Goal: Register for event/course

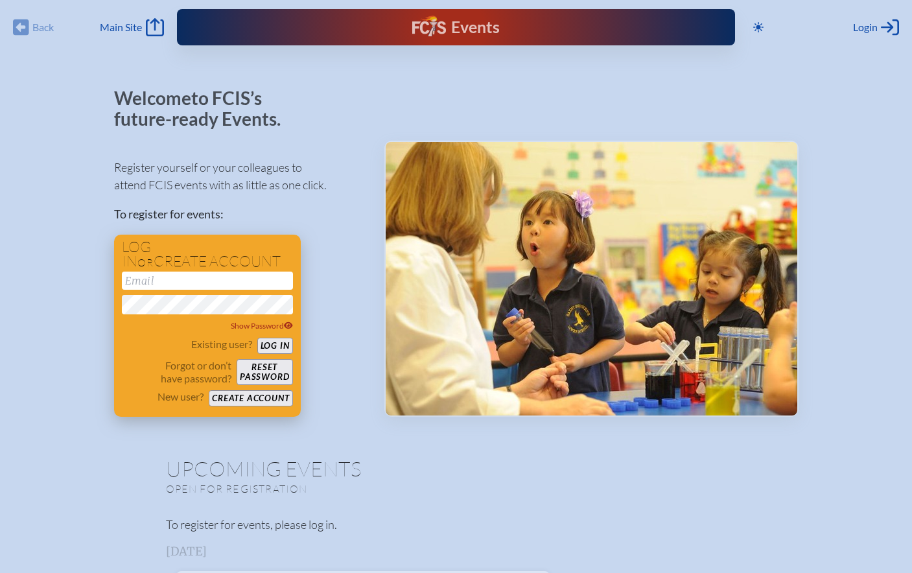
click at [165, 288] on input "email" at bounding box center [207, 281] width 171 height 18
type input "[EMAIL_ADDRESS][DOMAIN_NAME]"
click at [261, 347] on button "Log in" at bounding box center [275, 346] width 36 height 16
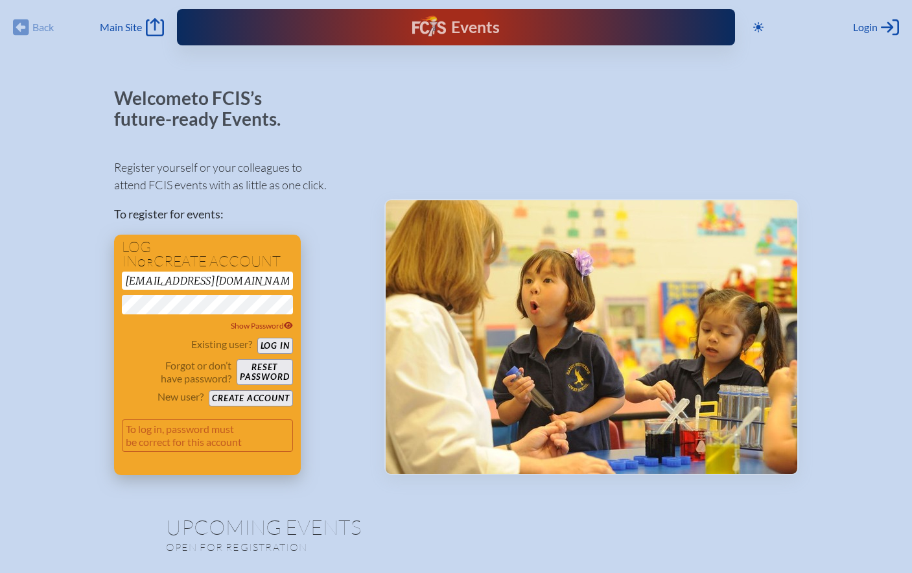
click at [274, 347] on button "Log in" at bounding box center [275, 346] width 36 height 16
click at [114, 287] on div "Register yourself or your colleagues to attend FCIS events with as little as on…" at bounding box center [239, 311] width 250 height 328
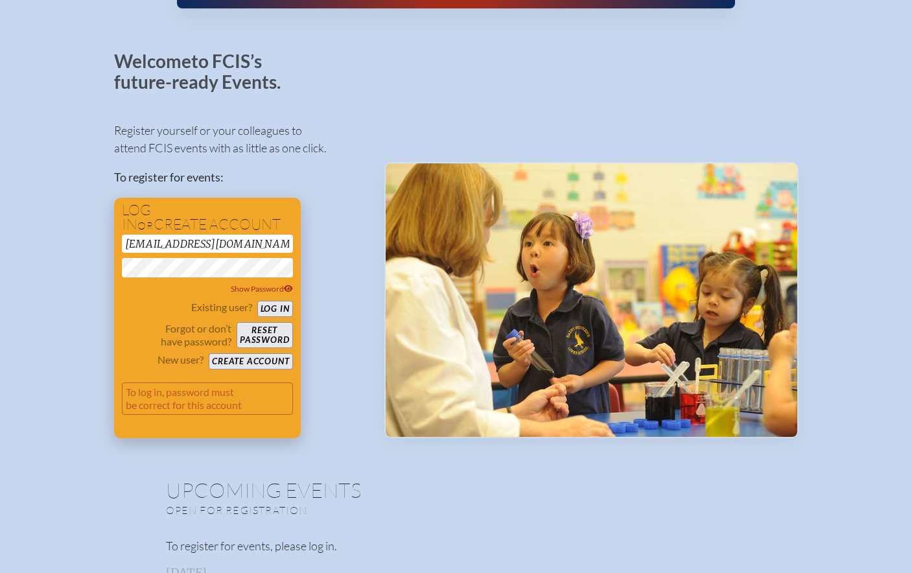
scroll to position [38, 0]
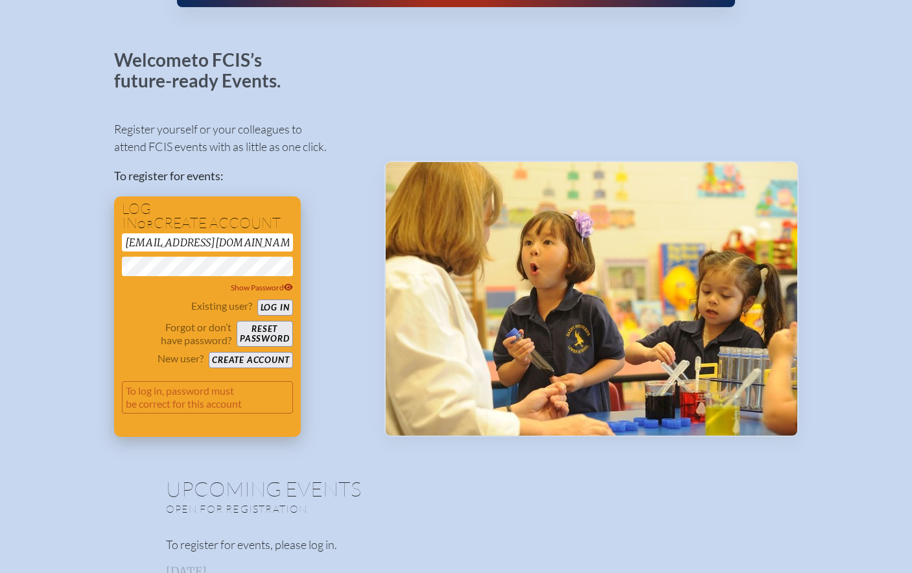
click at [270, 303] on button "Log in" at bounding box center [275, 307] width 36 height 16
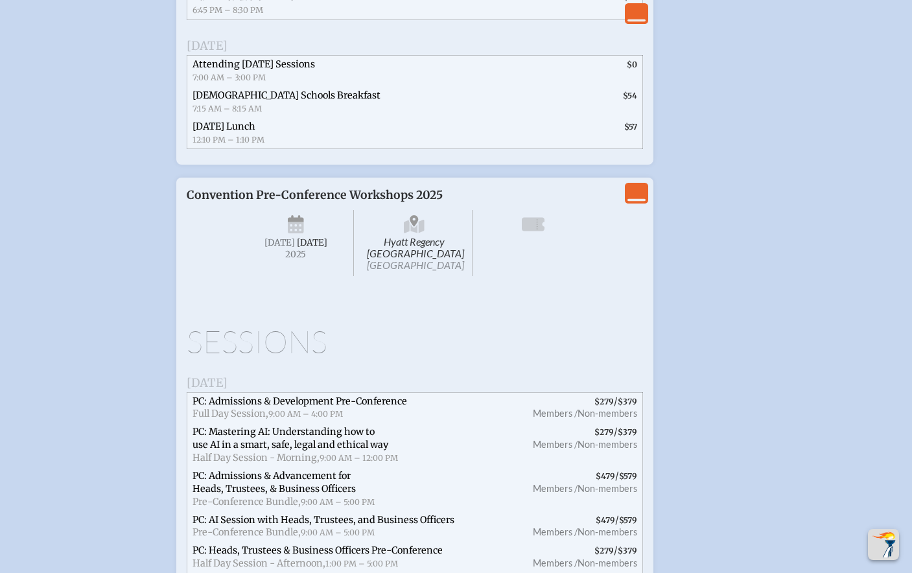
scroll to position [1987, 0]
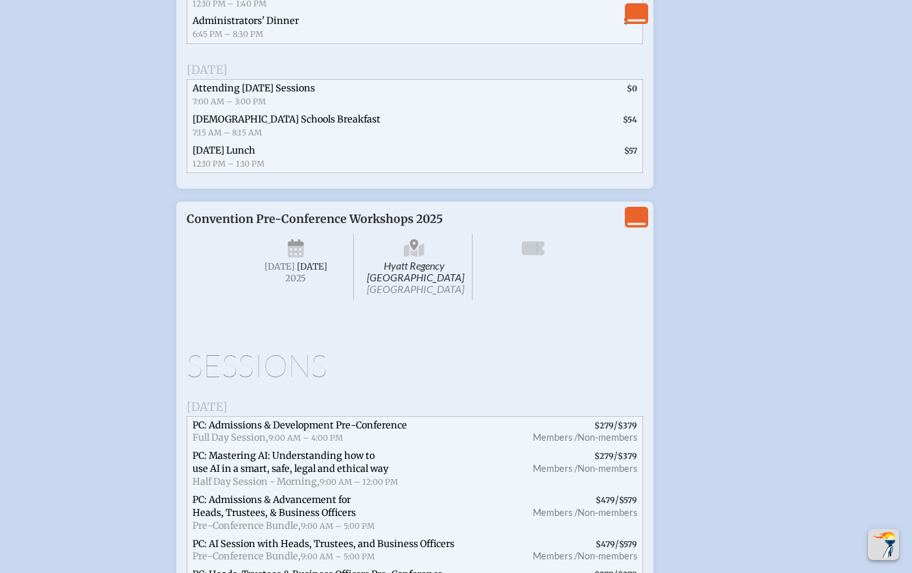
click at [635, 226] on icon "View Less" at bounding box center [636, 217] width 18 height 18
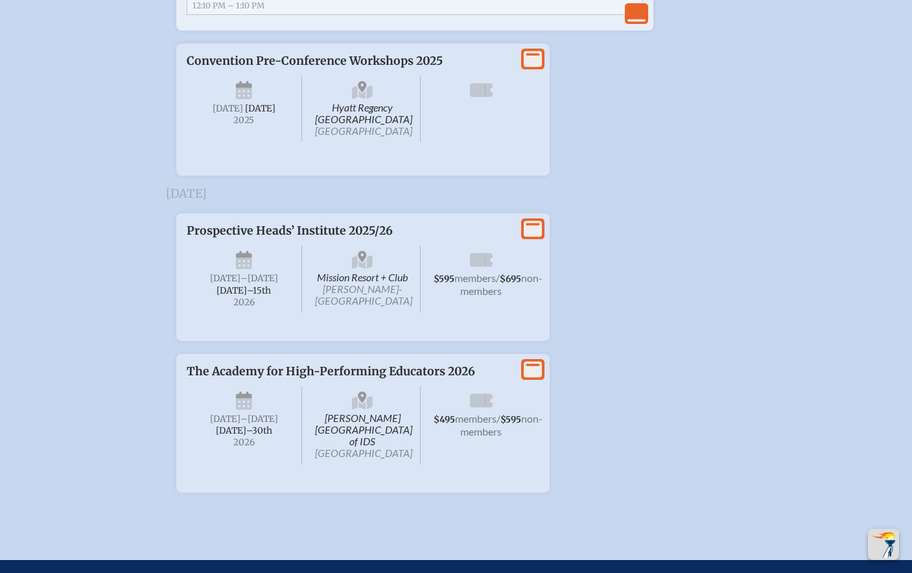
scroll to position [2199, 0]
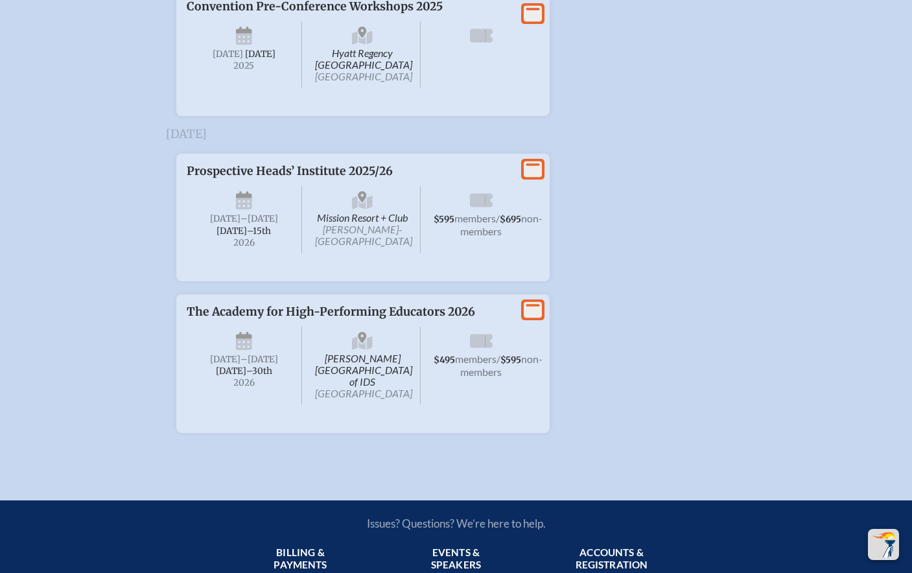
click at [533, 22] on icon at bounding box center [533, 14] width 18 height 16
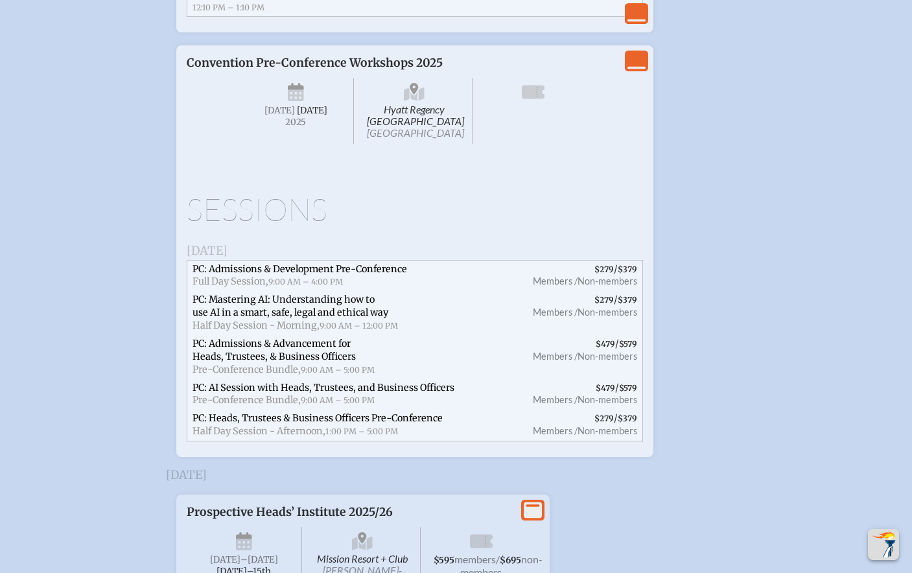
scroll to position [2136, 0]
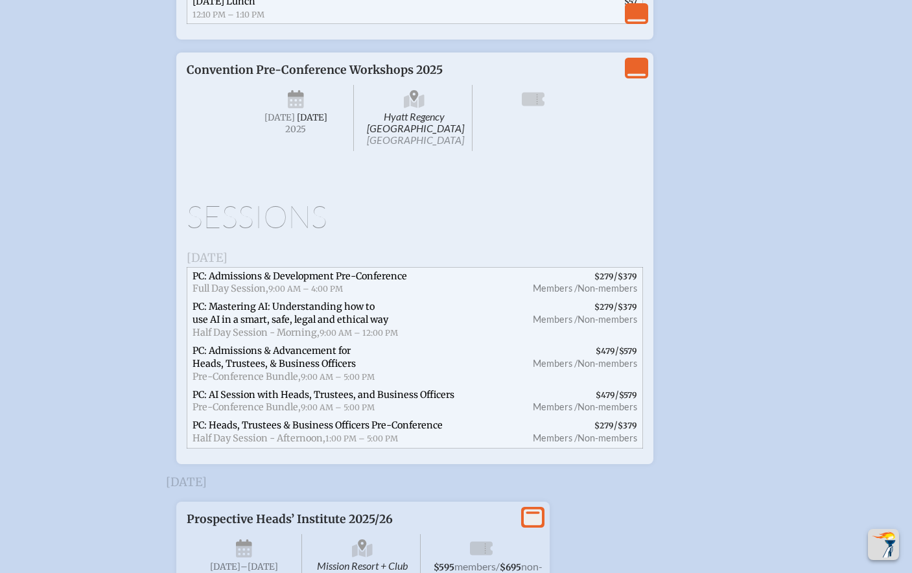
click at [281, 123] on span "[DATE]" at bounding box center [279, 117] width 30 height 11
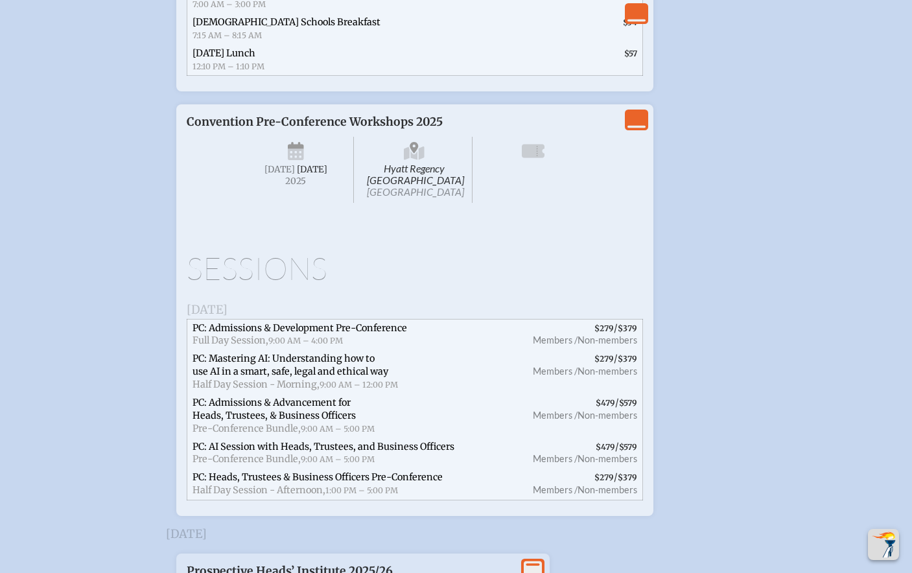
scroll to position [2085, 0]
click at [524, 157] on icon at bounding box center [533, 150] width 23 height 14
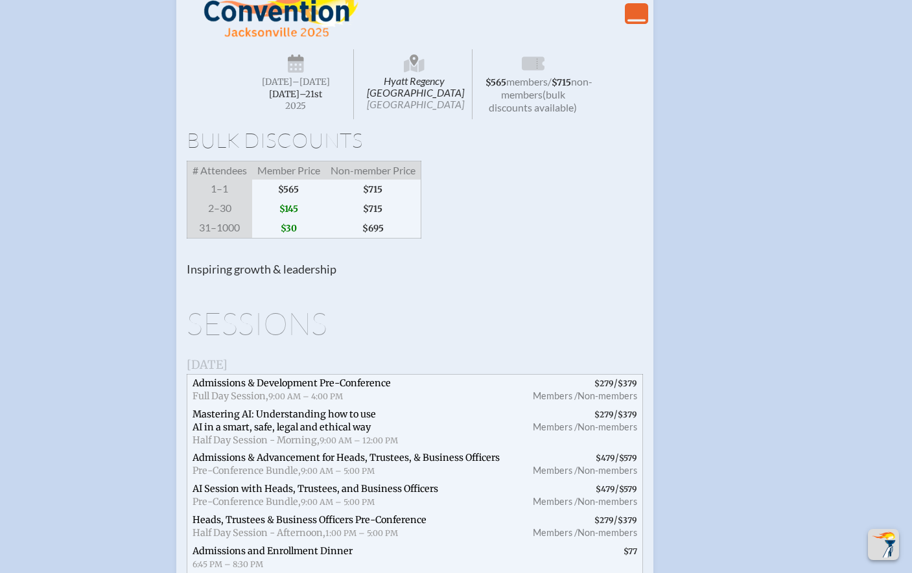
scroll to position [1238, 0]
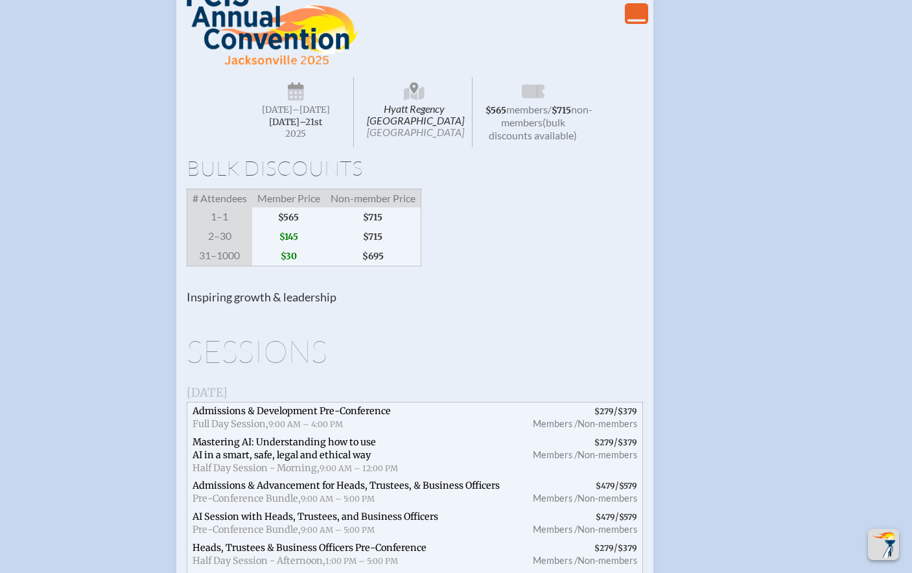
click at [300, 125] on span "[DATE]–⁠21st" at bounding box center [295, 122] width 53 height 11
click at [292, 115] on span "[DATE]" at bounding box center [277, 109] width 30 height 11
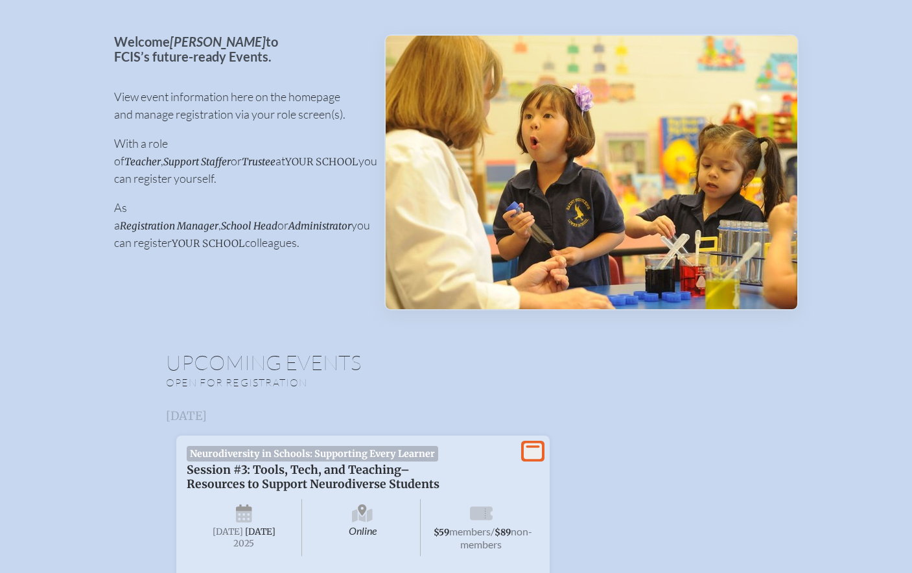
scroll to position [0, 0]
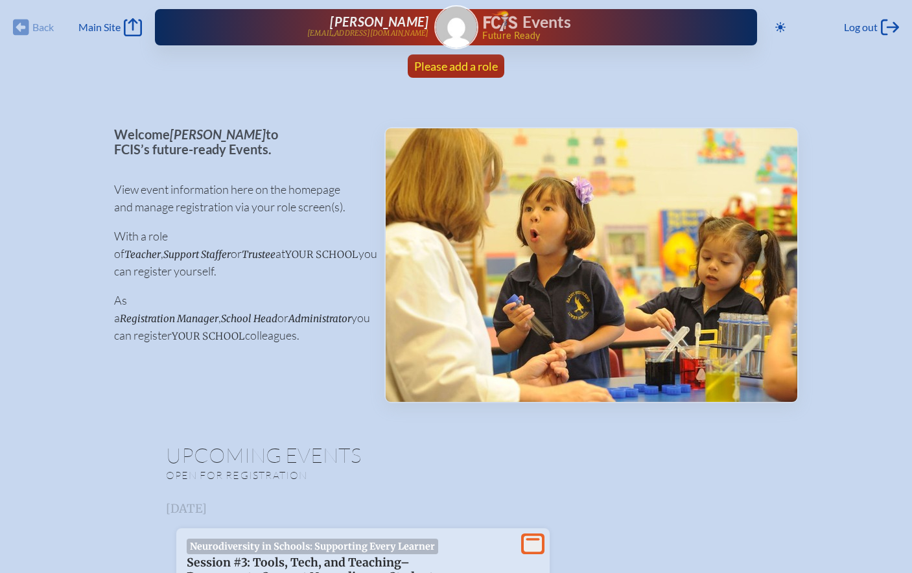
click at [458, 67] on span "Please add a role" at bounding box center [456, 66] width 84 height 14
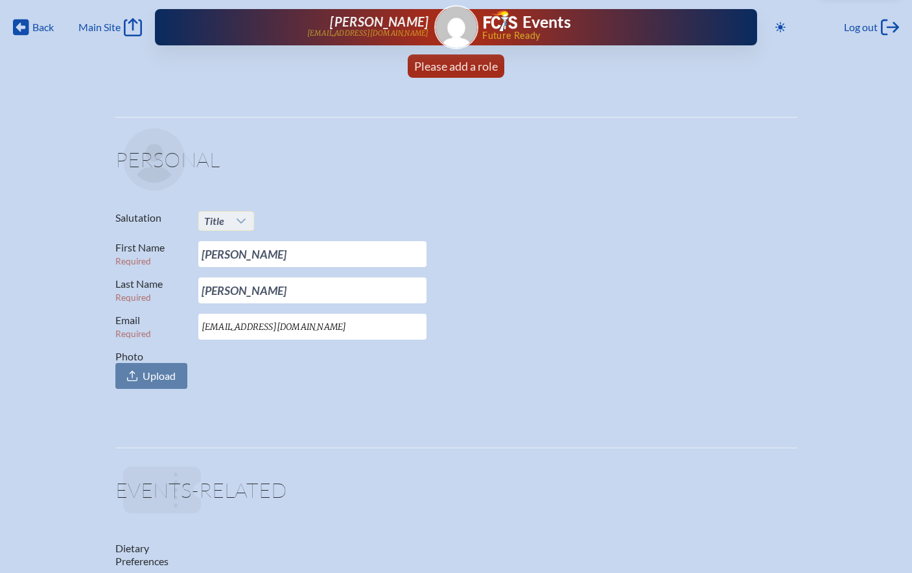
click at [243, 218] on icon at bounding box center [241, 221] width 10 height 10
click at [231, 264] on li "Mrs." at bounding box center [226, 263] width 56 height 18
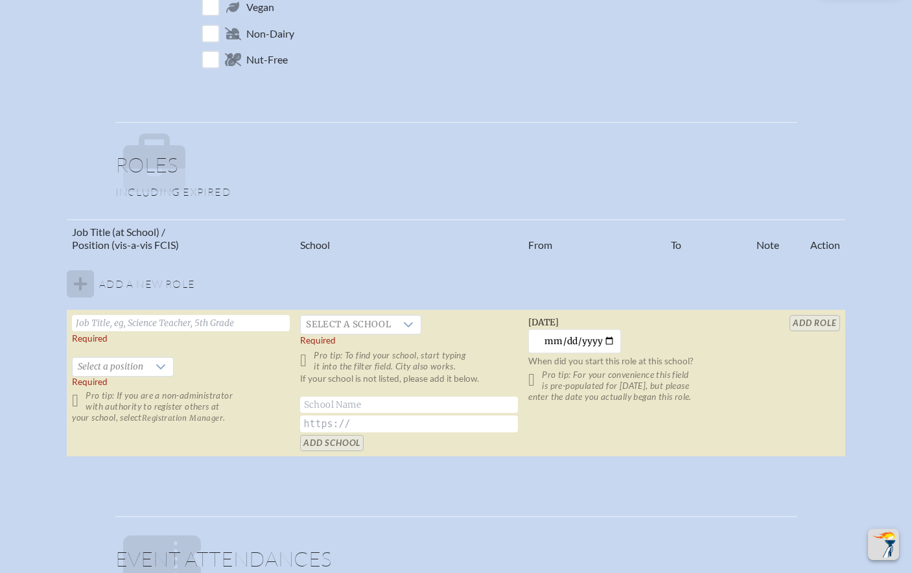
scroll to position [637, 0]
click at [79, 282] on tbody "Add a new role Required   Select a position Required Pro tip: If you are a non-…" at bounding box center [456, 356] width 778 height 200
click at [78, 283] on tbody "Add a new role Required   Select a position Required Pro tip: If you are a non-…" at bounding box center [456, 356] width 778 height 200
click at [102, 322] on input "text" at bounding box center [181, 322] width 218 height 16
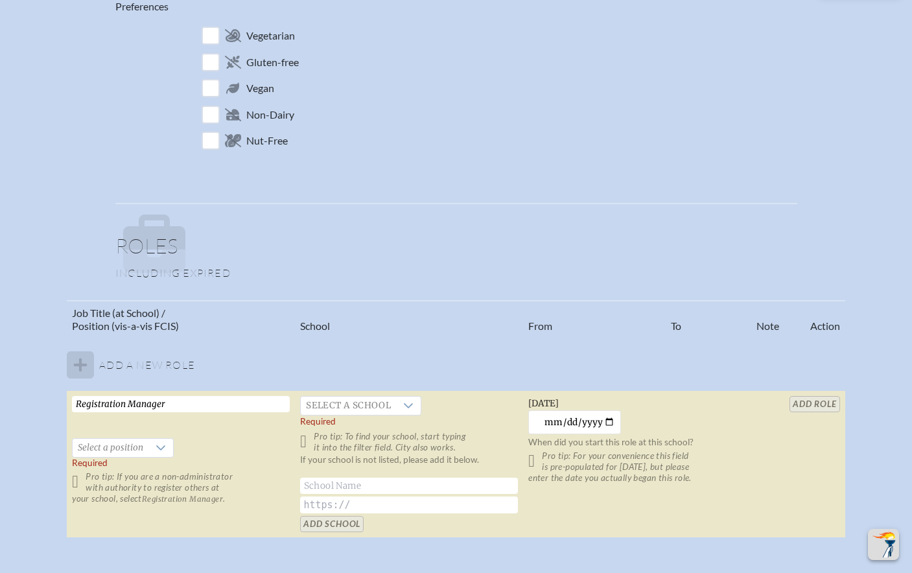
scroll to position [541, 0]
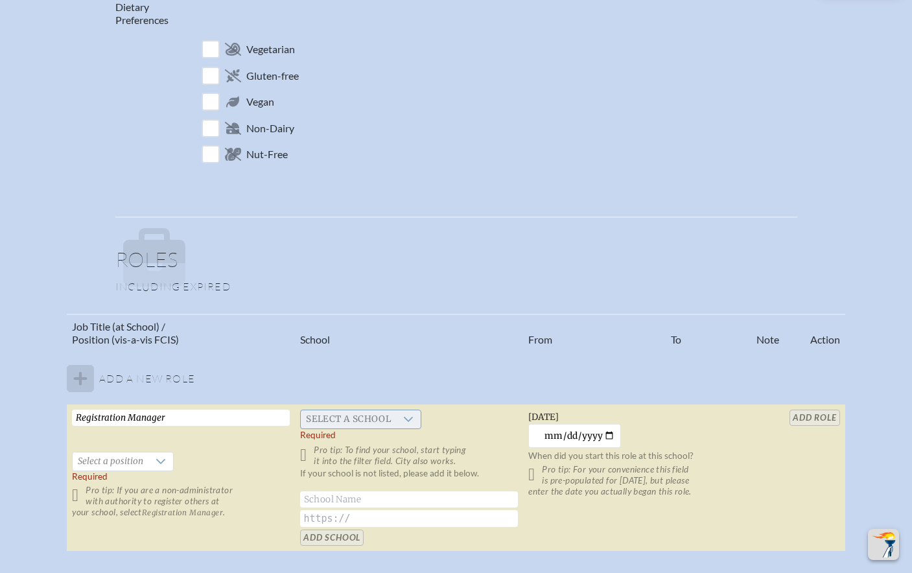
type input "Registration Manager"
click at [403, 422] on icon at bounding box center [408, 419] width 10 height 10
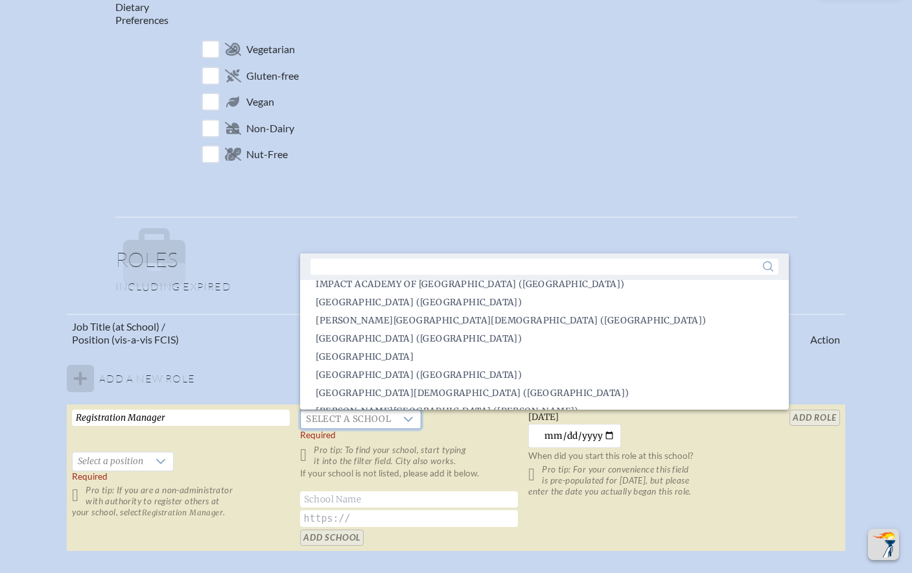
scroll to position [1272, 0]
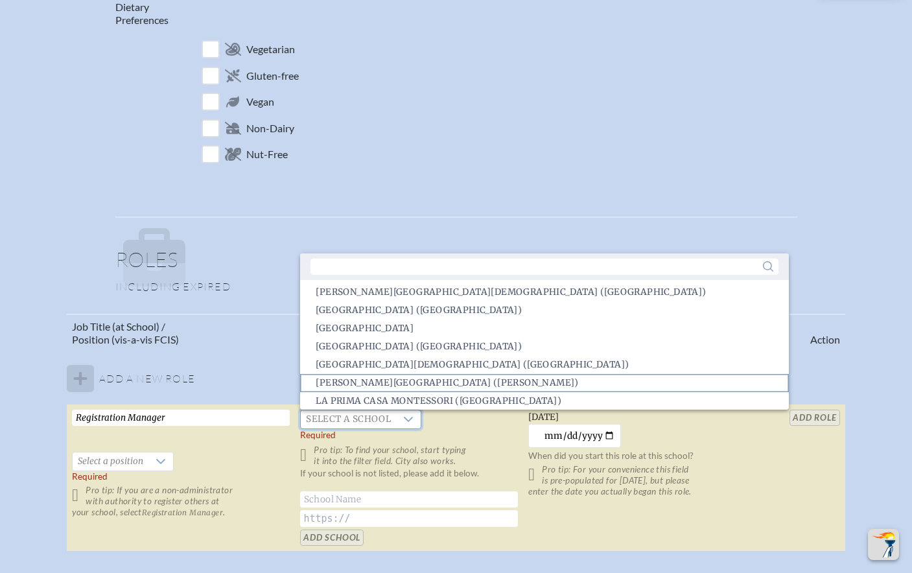
click at [466, 379] on span "Lake Mary Preparatory School (Lake Mary)" at bounding box center [447, 383] width 263 height 13
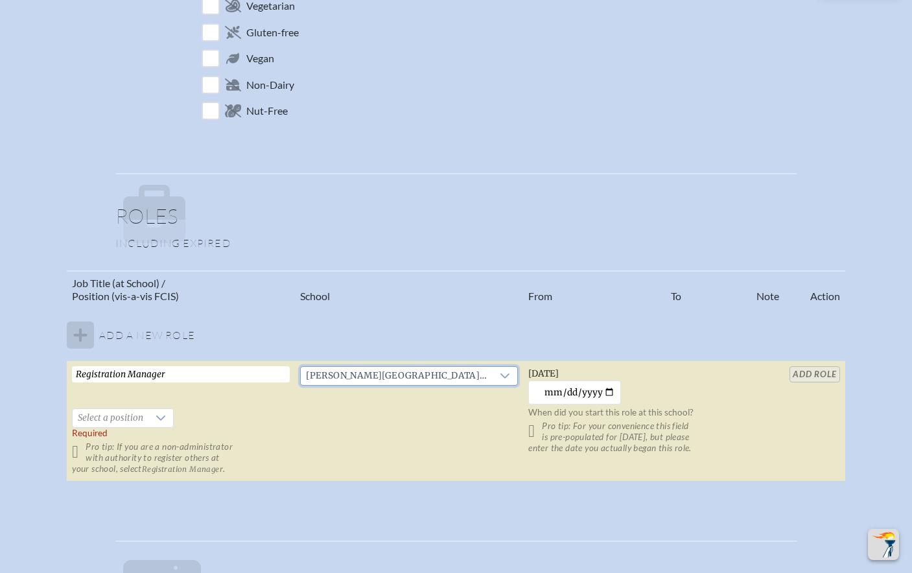
scroll to position [590, 0]
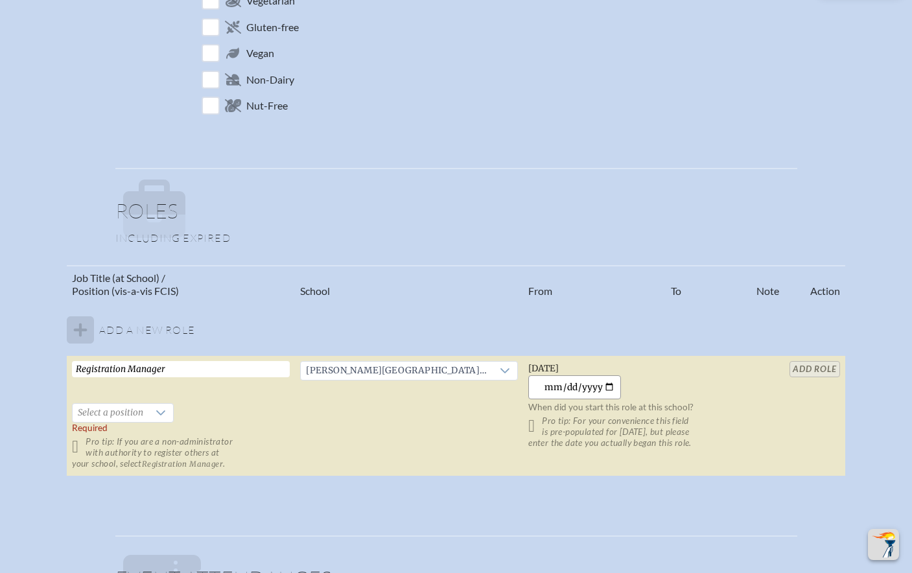
click at [609, 386] on input "2025-10-13" at bounding box center [574, 387] width 93 height 24
click at [763, 377] on td at bounding box center [767, 416] width 33 height 121
click at [159, 414] on icon at bounding box center [160, 412] width 9 height 5
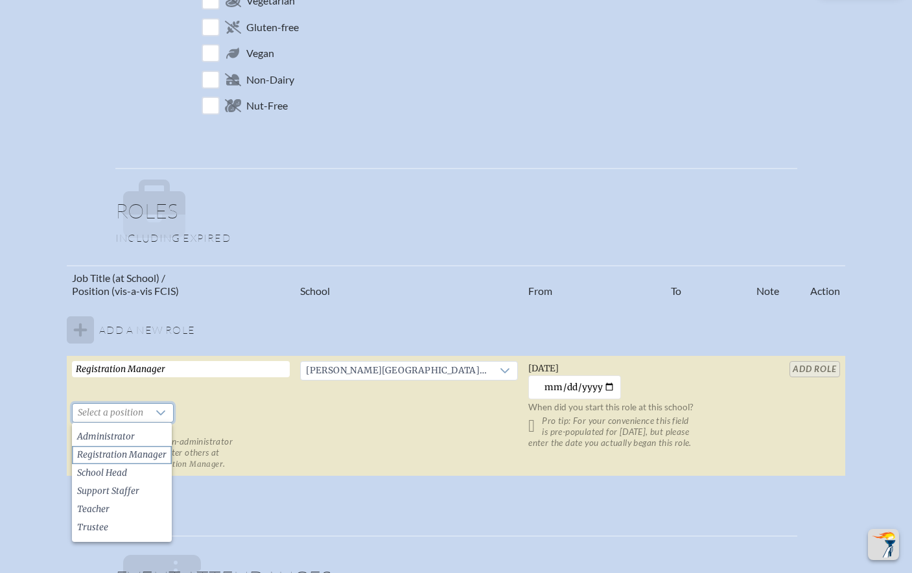
click at [134, 455] on span "Registration Manager" at bounding box center [121, 455] width 89 height 13
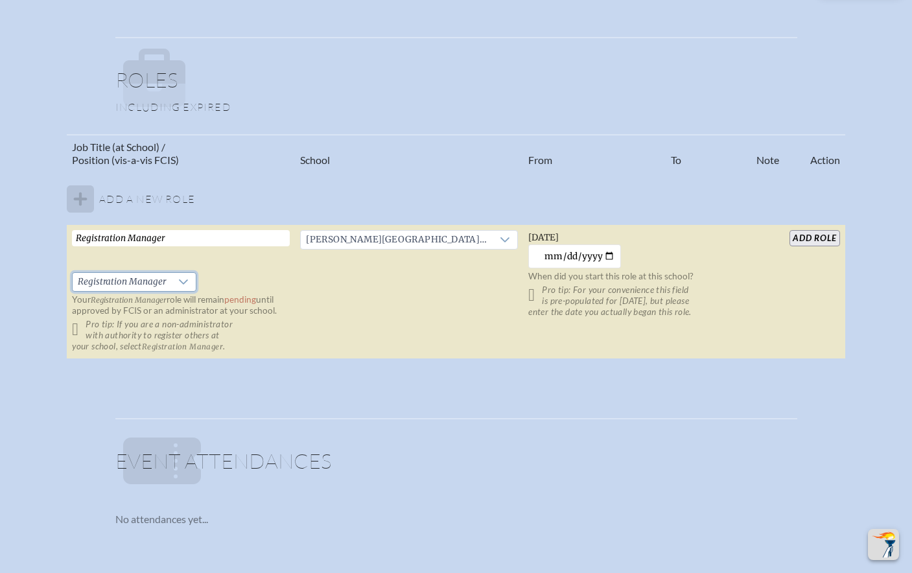
scroll to position [659, 0]
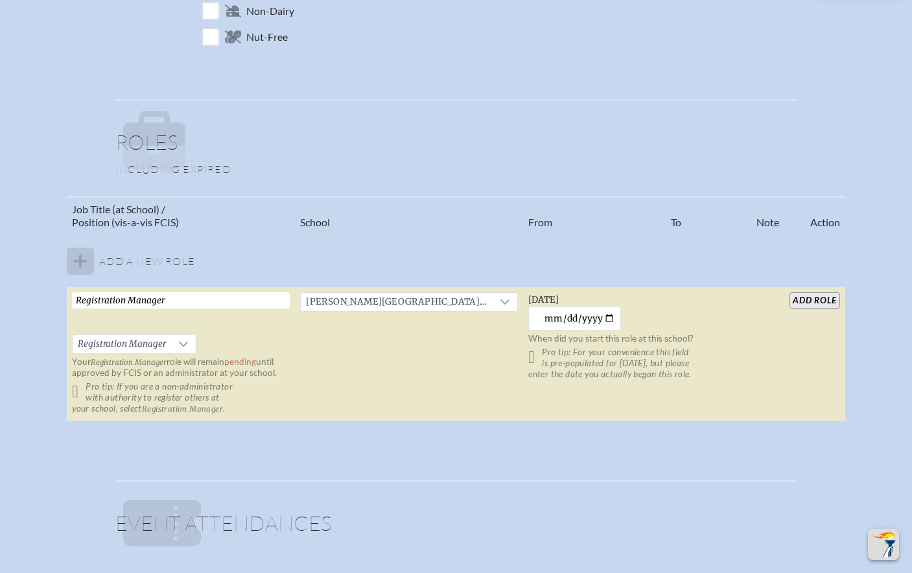
click at [803, 300] on input "add Role" at bounding box center [815, 300] width 50 height 16
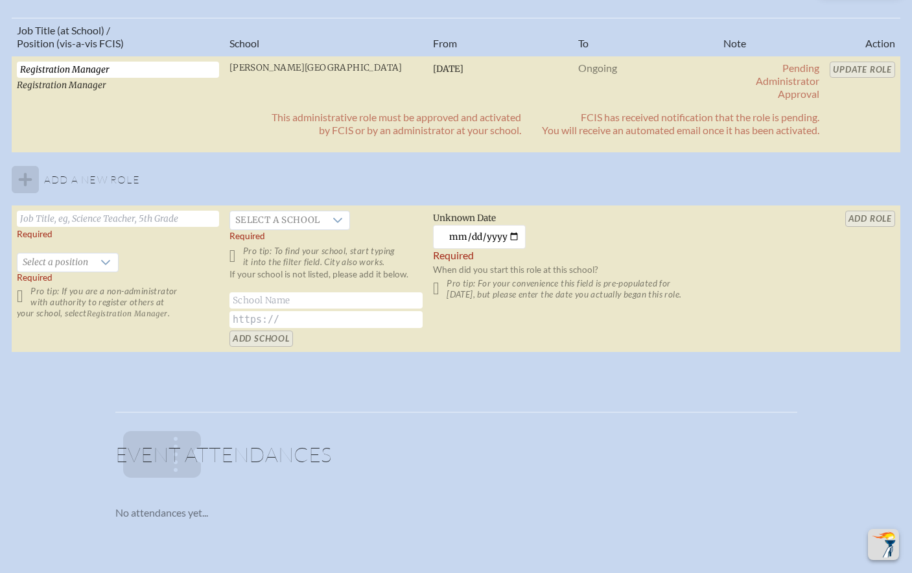
scroll to position [839, 0]
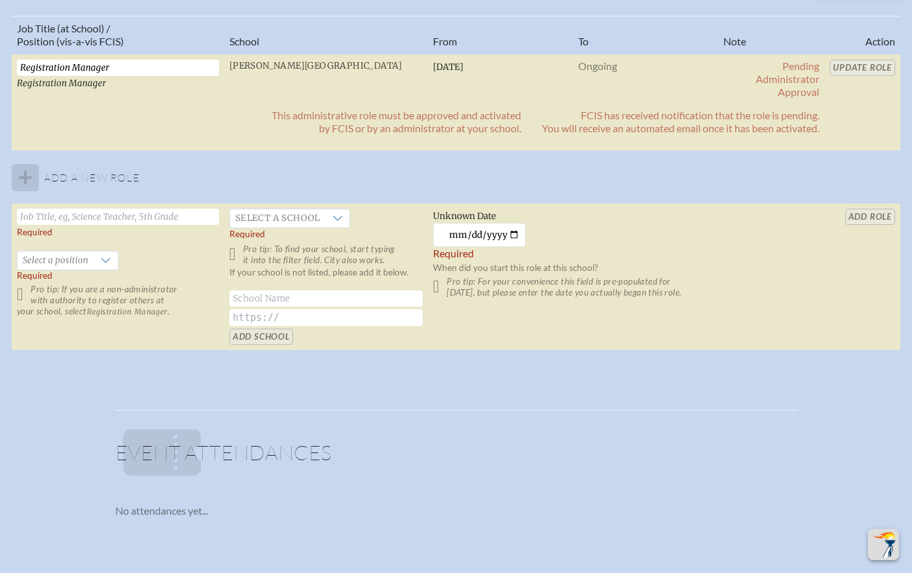
click at [672, 74] on td "Ongoing" at bounding box center [645, 79] width 145 height 50
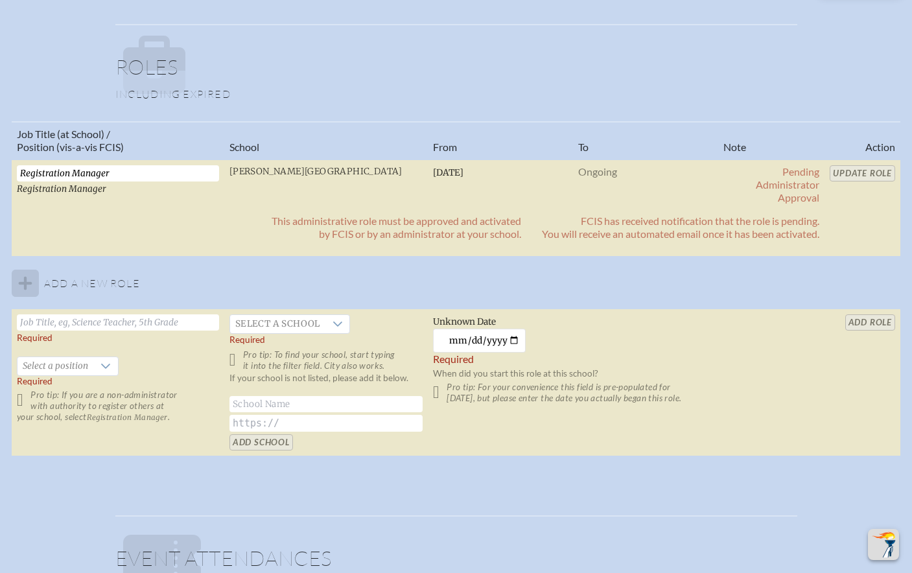
scroll to position [734, 0]
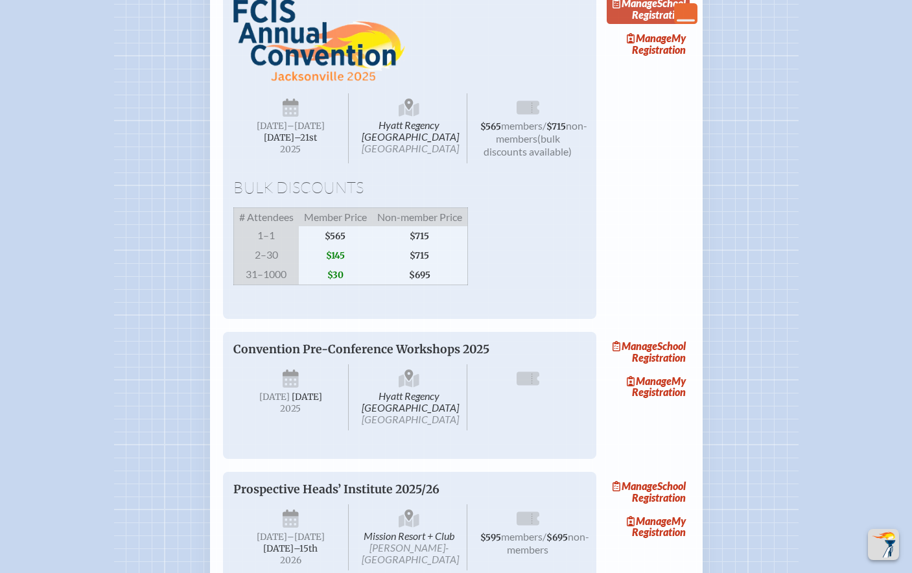
scroll to position [913, 0]
click at [657, 8] on span "Manage" at bounding box center [635, 2] width 45 height 12
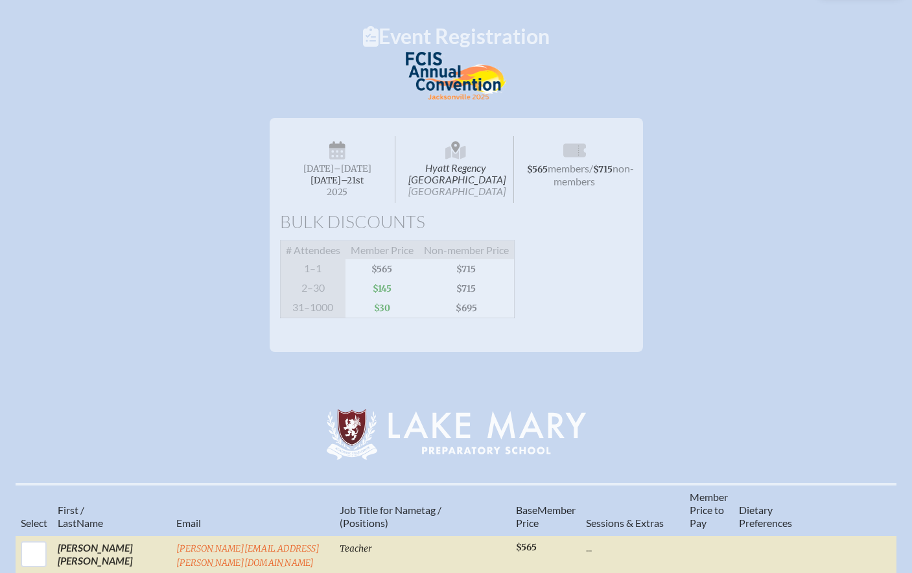
scroll to position [135, 0]
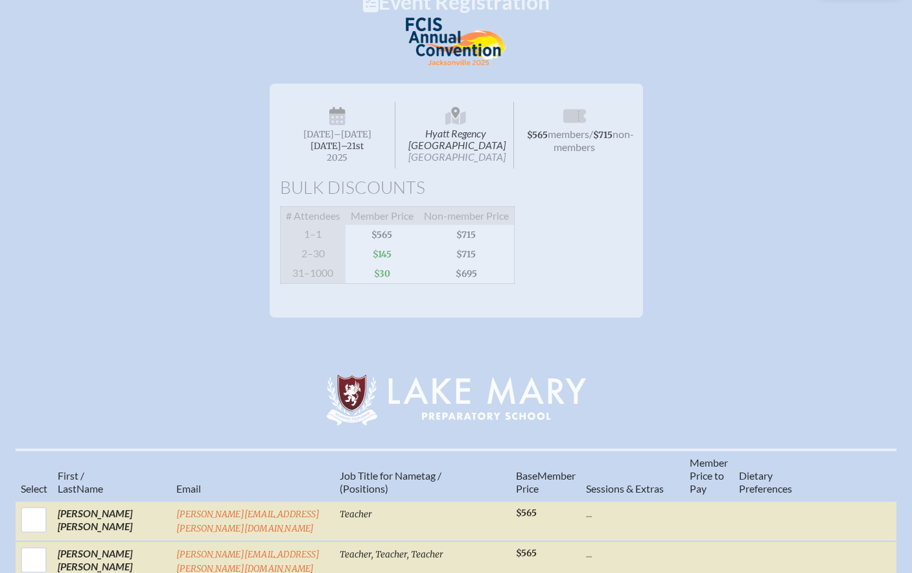
click at [571, 134] on span "members" at bounding box center [568, 134] width 41 height 12
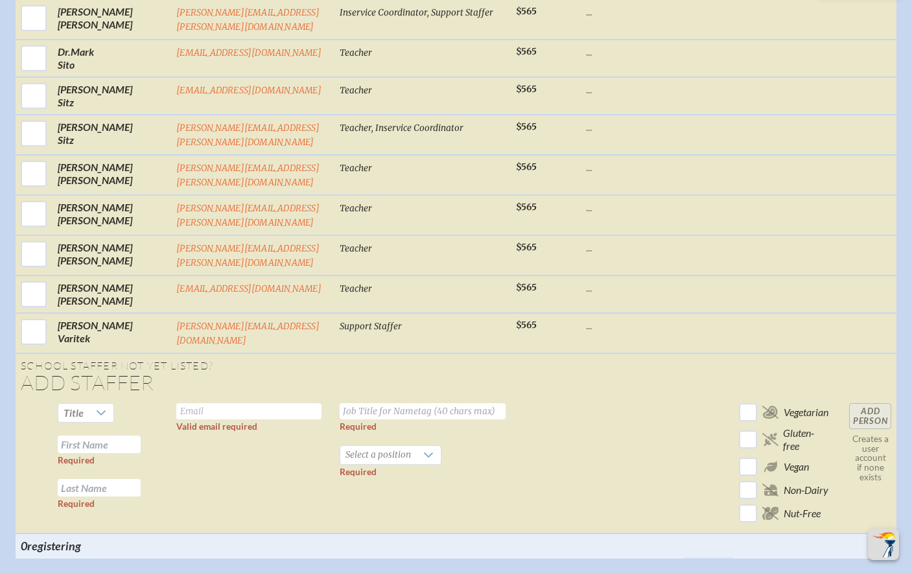
scroll to position [2349, 0]
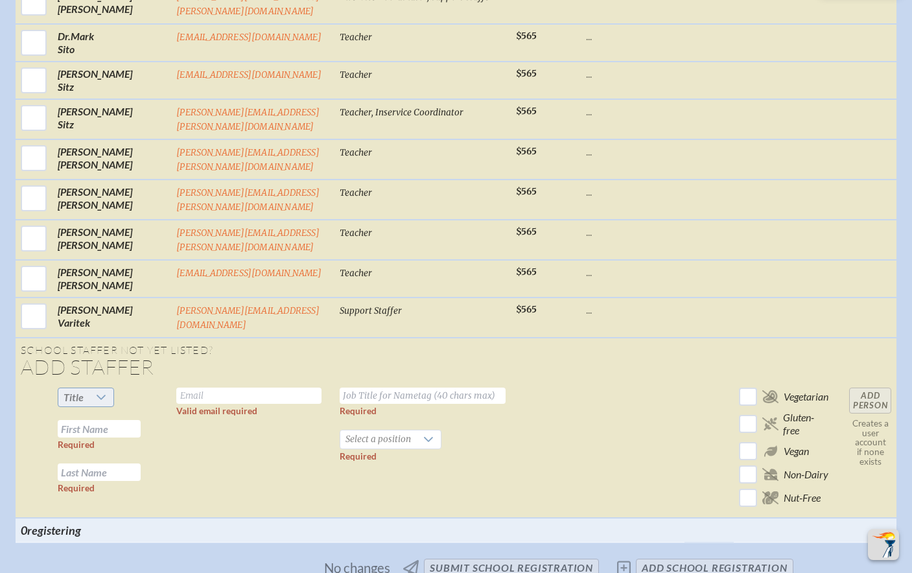
click at [104, 392] on icon at bounding box center [101, 397] width 10 height 10
click at [90, 323] on li "Mrs" at bounding box center [87, 329] width 56 height 18
click at [119, 420] on input "text" at bounding box center [99, 429] width 83 height 18
type input "a"
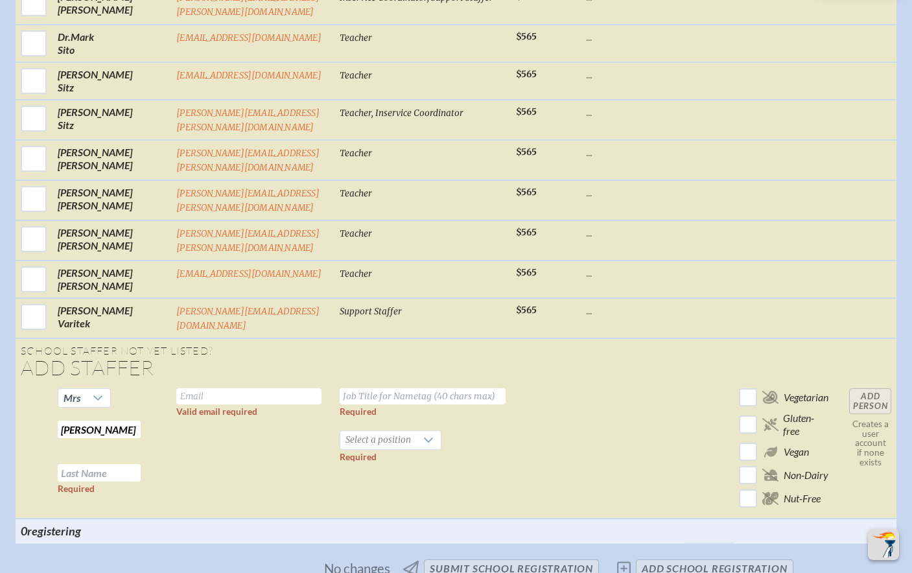
type input "[PERSON_NAME]"
click at [100, 464] on input "text" at bounding box center [99, 473] width 83 height 18
type input "Petrousky"
click at [176, 388] on input "text" at bounding box center [248, 396] width 145 height 16
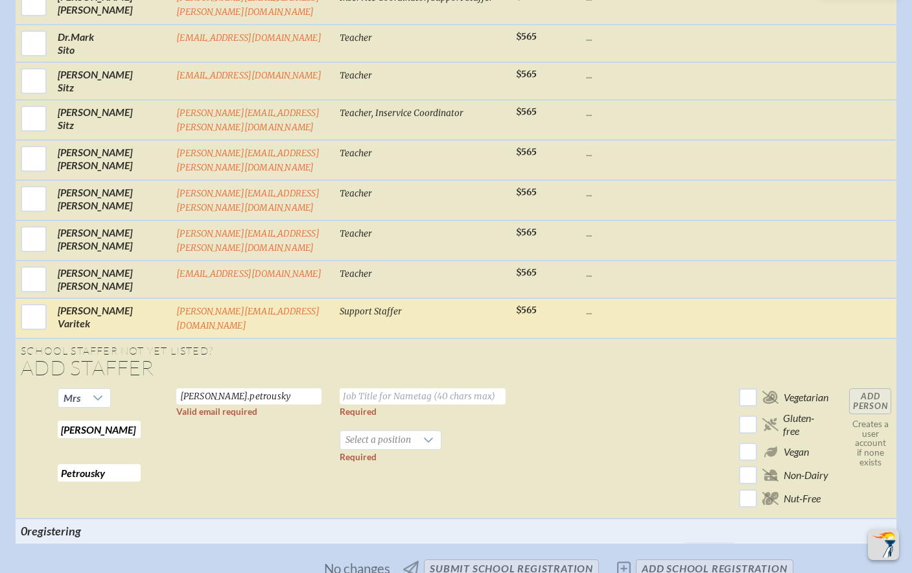
type input "[PERSON_NAME].petrousky"
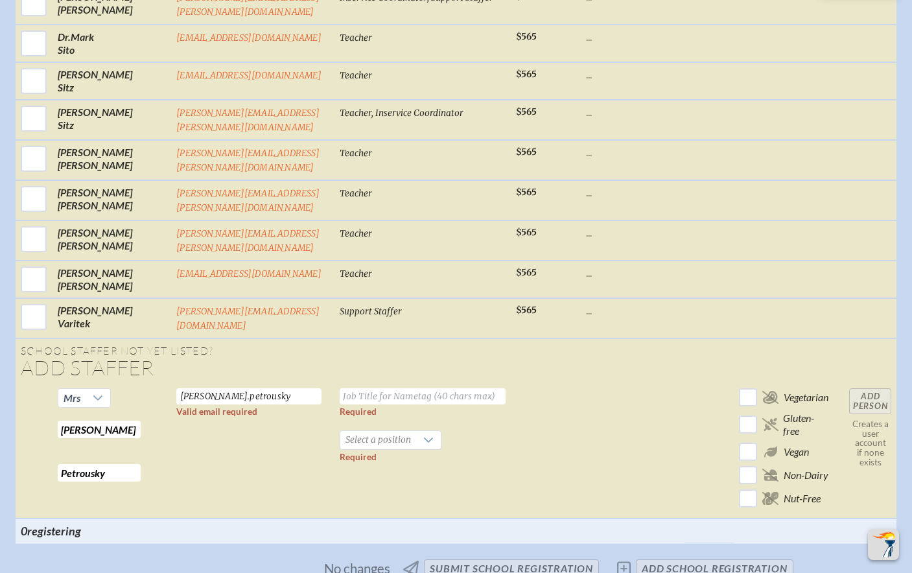
click at [368, 388] on input "text" at bounding box center [423, 396] width 166 height 16
type input "Principal"
click at [488, 383] on td "Principal Required Select a position Required" at bounding box center [422, 450] width 176 height 135
click at [416, 431] on div at bounding box center [428, 440] width 25 height 18
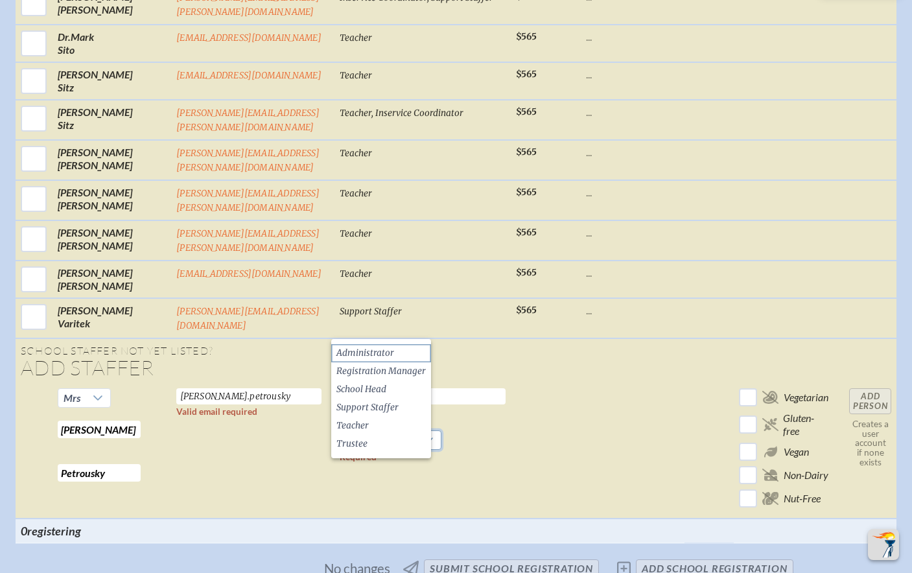
click at [386, 349] on span "Administrator" at bounding box center [365, 353] width 58 height 13
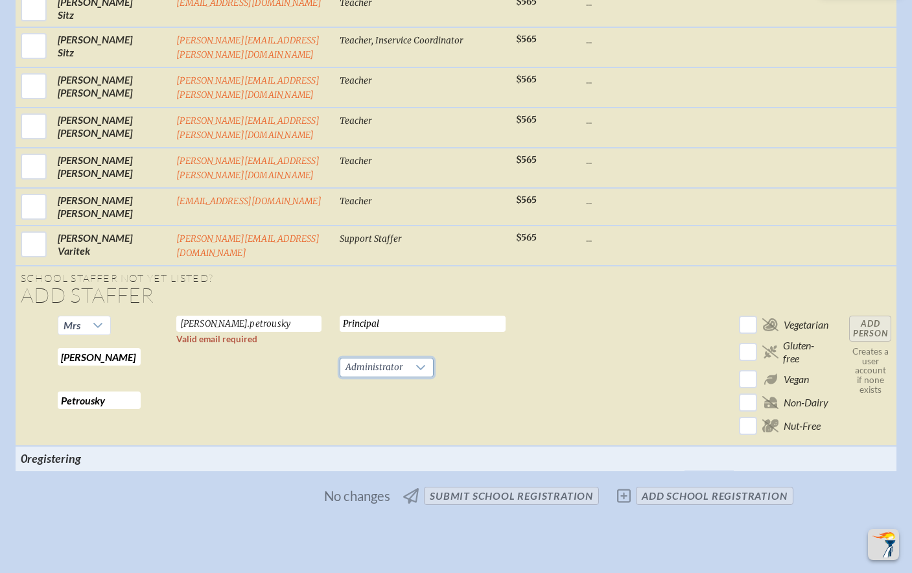
scroll to position [2426, 0]
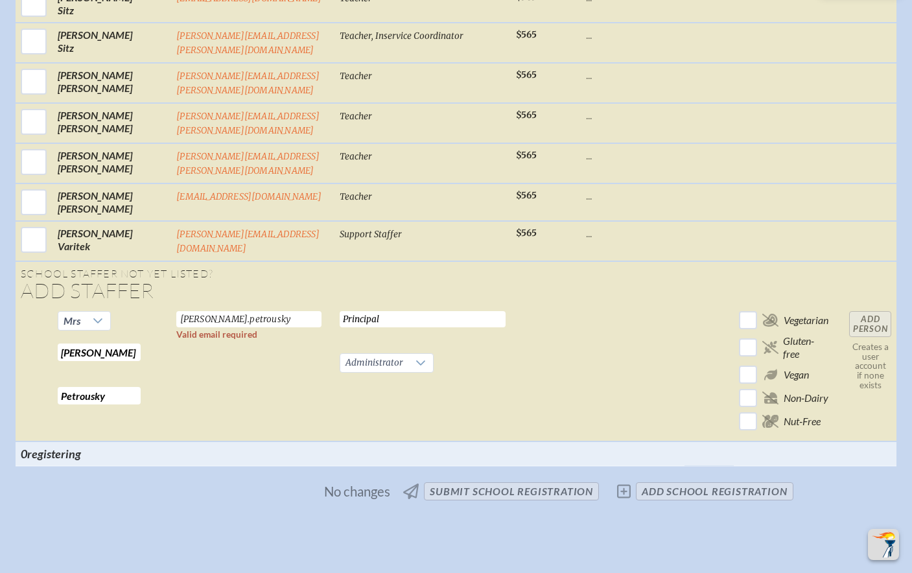
click at [867, 306] on td "Add Person Creates a user account if none exists" at bounding box center [870, 373] width 53 height 135
click at [527, 306] on td at bounding box center [546, 373] width 70 height 135
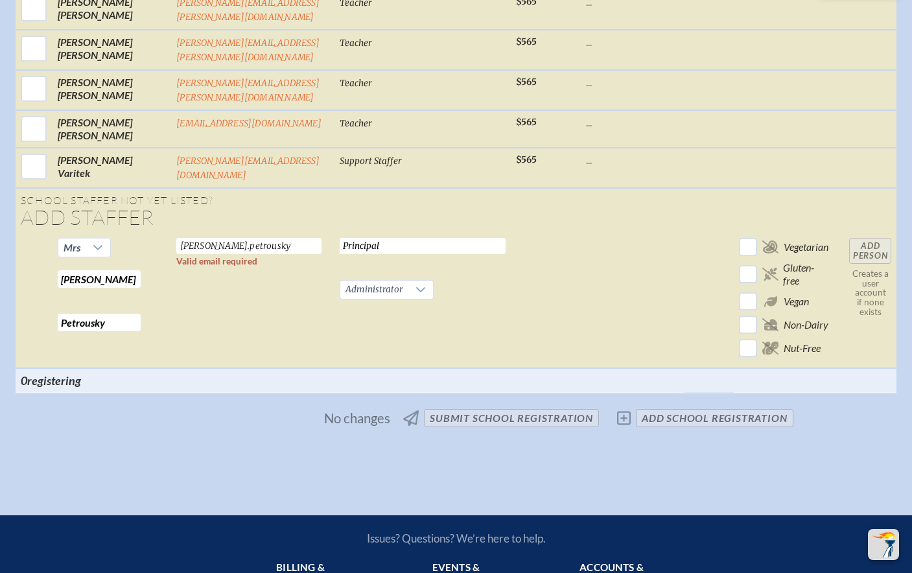
scroll to position [2505, 0]
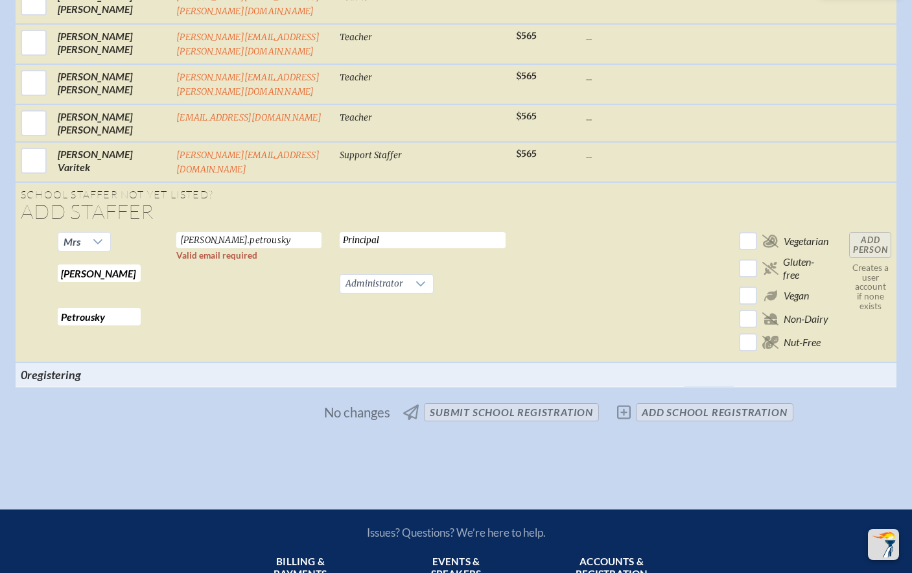
click at [624, 227] on td at bounding box center [633, 294] width 104 height 135
click at [867, 227] on td "Add Person Creates a user account if none exists" at bounding box center [870, 294] width 53 height 135
click at [873, 263] on p "Creates a user account if none exists" at bounding box center [870, 287] width 42 height 49
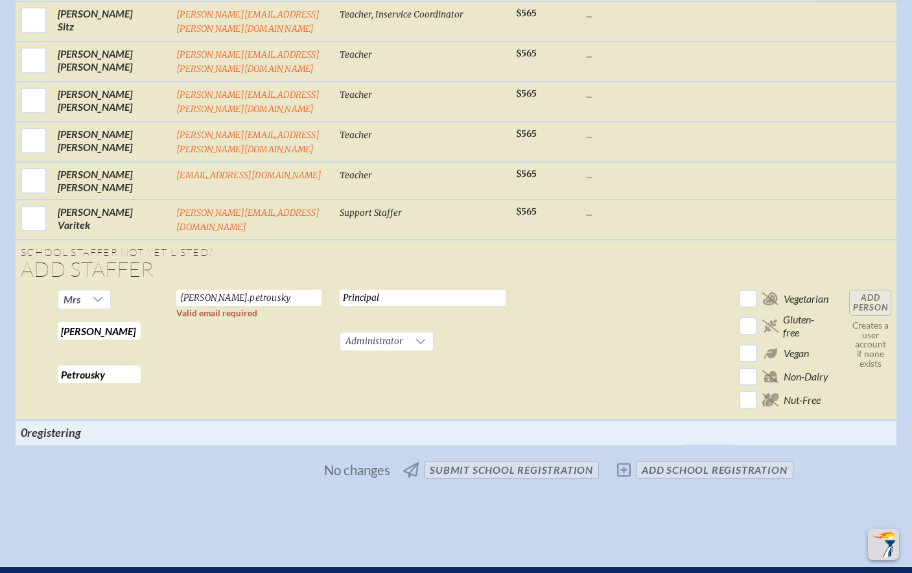
scroll to position [2400, 0]
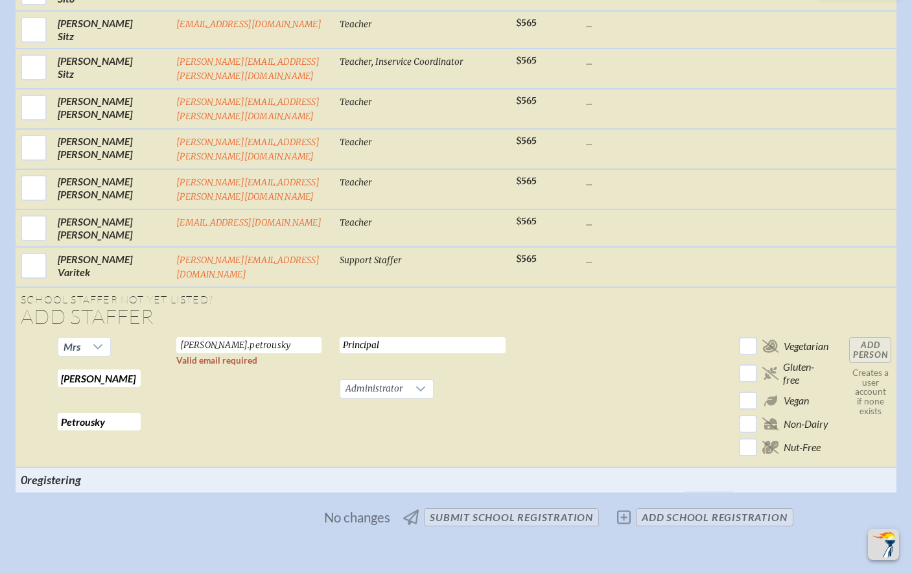
click at [856, 332] on td "Add Person Creates a user account if none exists" at bounding box center [870, 399] width 53 height 135
click at [264, 337] on input "[PERSON_NAME].petrousky" at bounding box center [248, 345] width 145 height 16
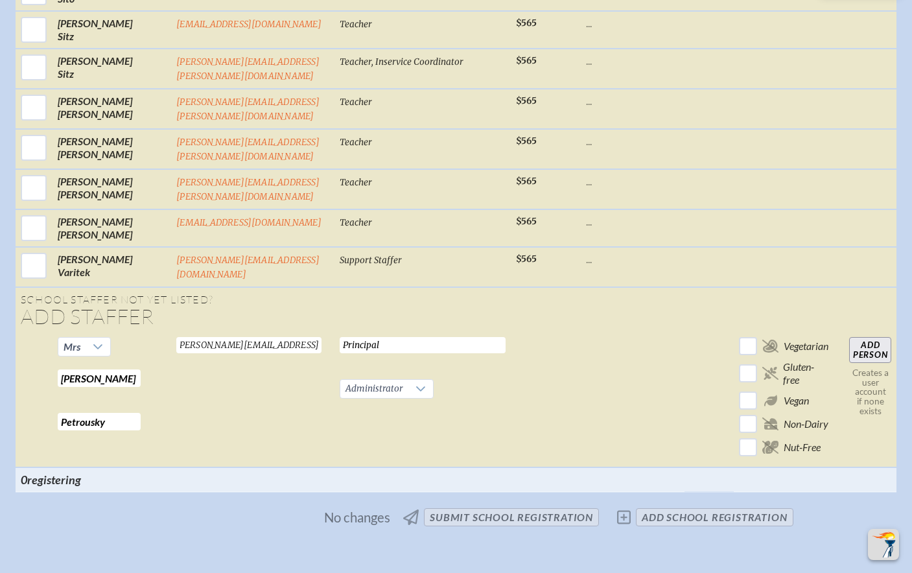
type input "[PERSON_NAME][EMAIL_ADDRESS][DOMAIN_NAME]"
click at [613, 332] on td at bounding box center [633, 399] width 104 height 135
click at [871, 337] on input "Add Person" at bounding box center [870, 350] width 42 height 26
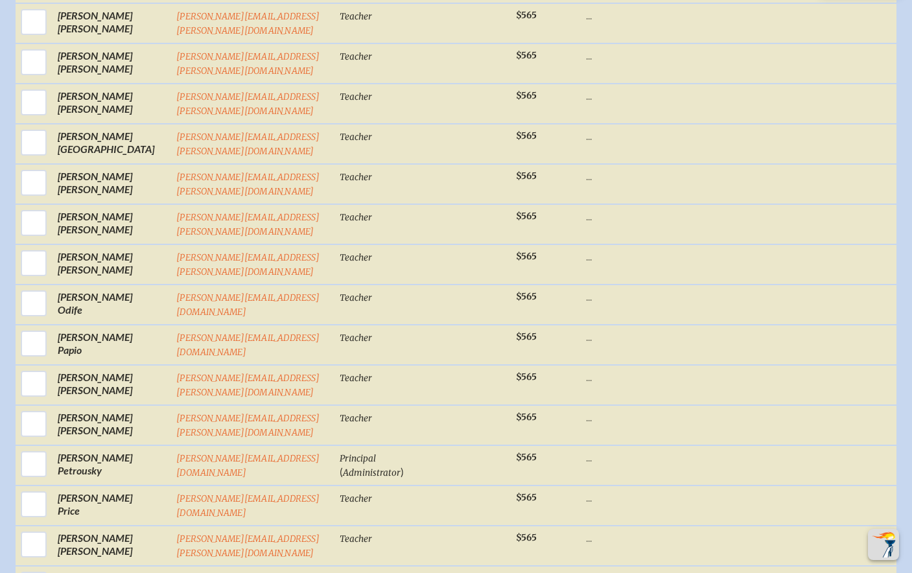
scroll to position [1494, 0]
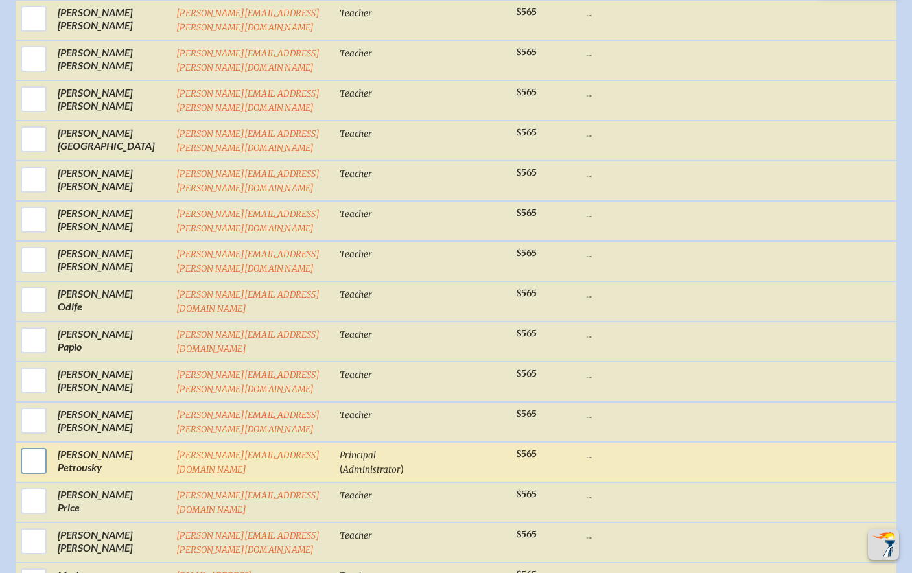
click at [22, 445] on input "checkbox" at bounding box center [34, 461] width 32 height 32
checkbox input "true"
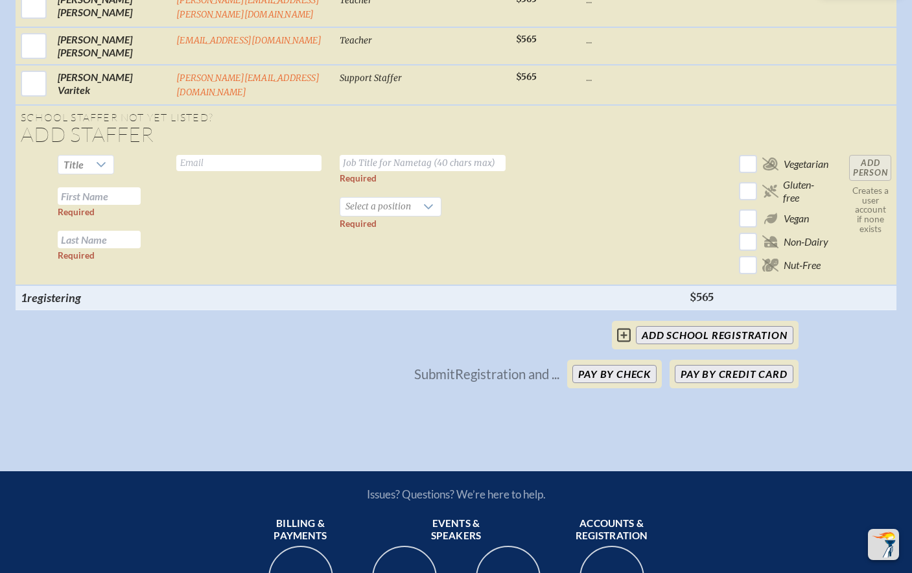
scroll to position [2625, 0]
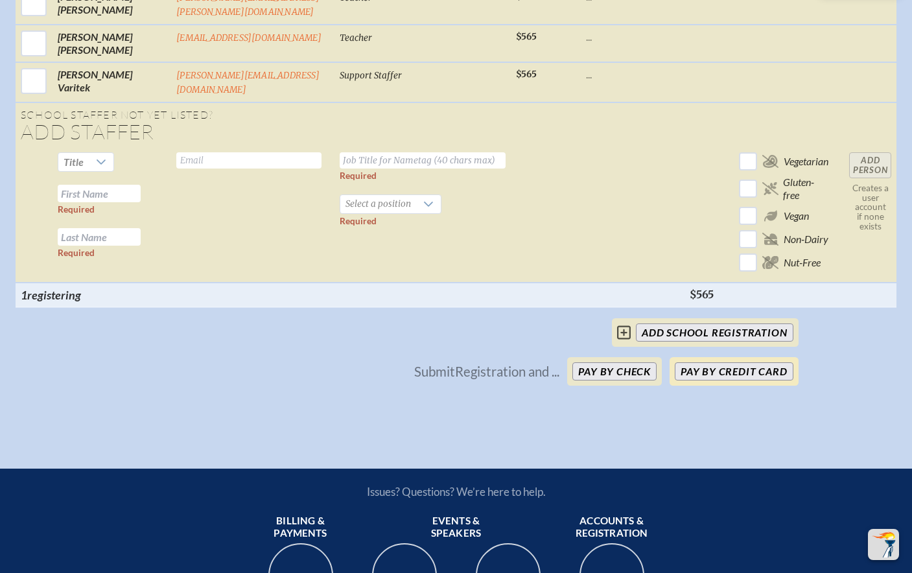
click at [699, 362] on button "Pay by Credit Card" at bounding box center [734, 371] width 118 height 18
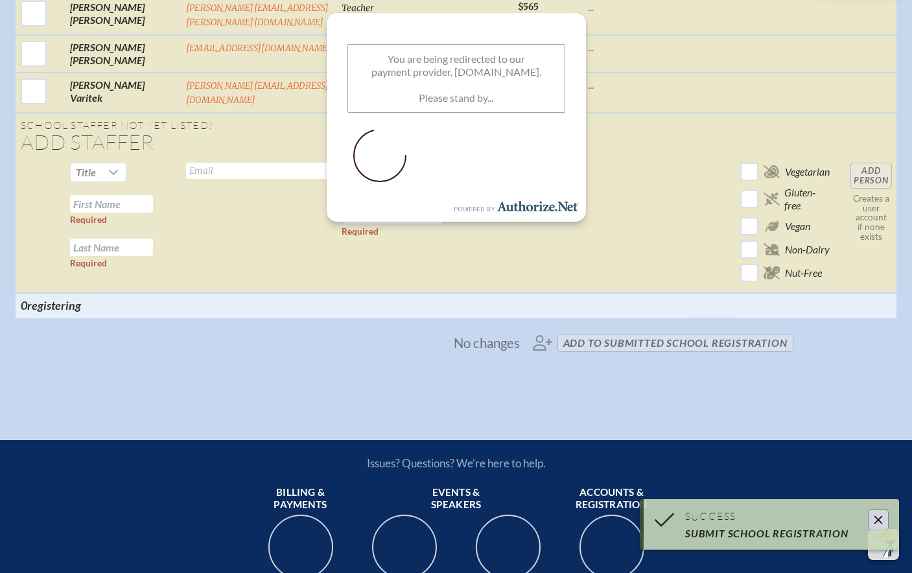
scroll to position [2632, 0]
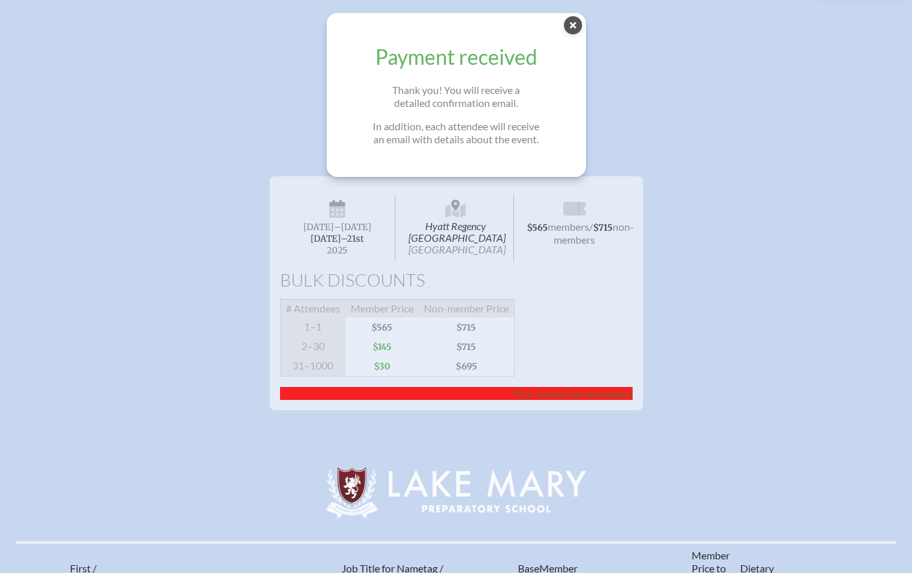
scroll to position [99, 0]
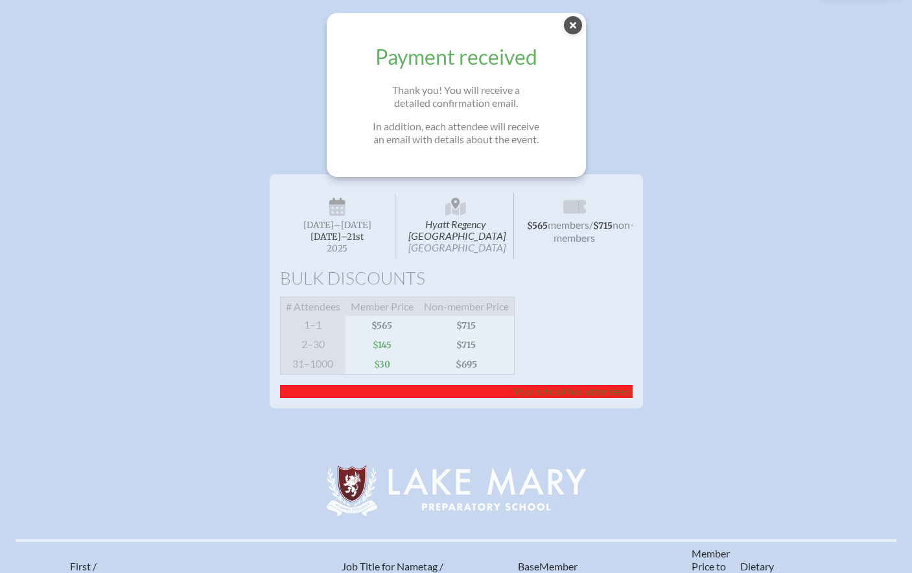
click at [756, 314] on div "Hyatt Regency Jacksonville Riverfront Jacksonville Wednesday –Friday , November…" at bounding box center [456, 286] width 912 height 244
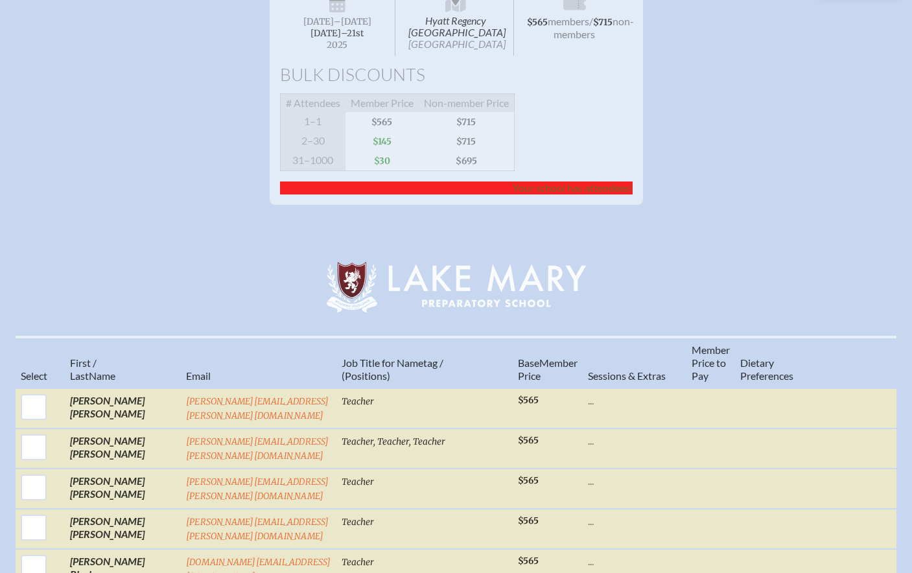
scroll to position [0, 0]
